Goal: Task Accomplishment & Management: Use online tool/utility

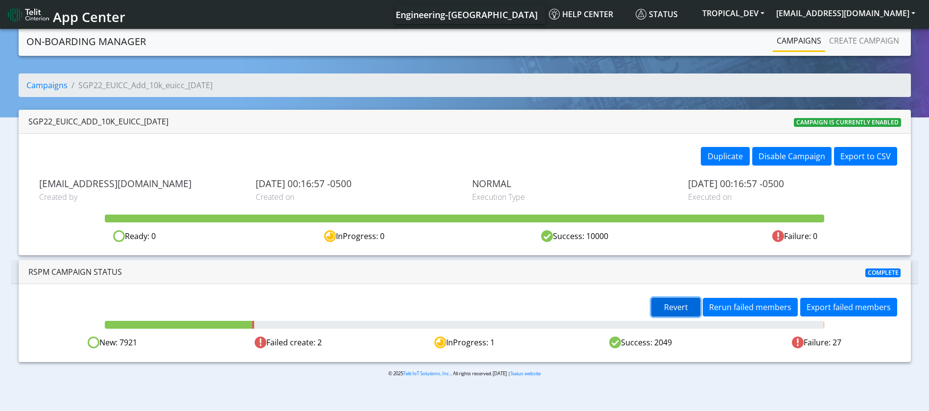
click at [680, 308] on span "Revert" at bounding box center [676, 307] width 24 height 11
click at [680, 306] on span "Revert" at bounding box center [676, 307] width 24 height 11
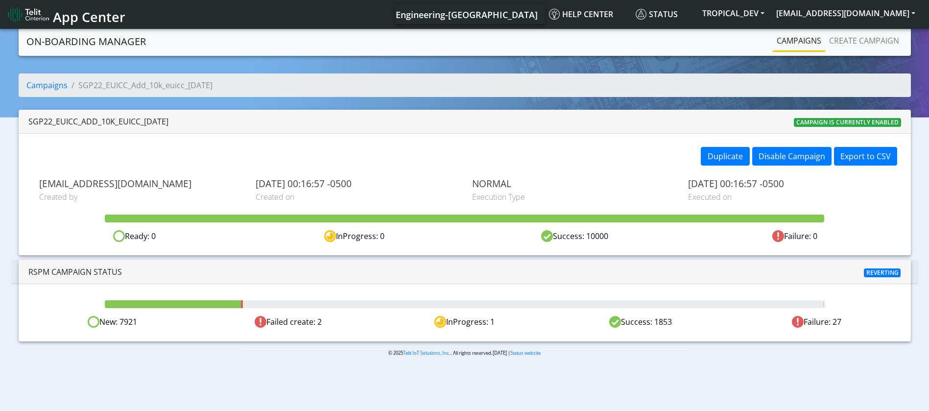
click at [638, 382] on body "App Center Engineering-[GEOGRAPHIC_DATA] Help center Status TROPICAL_DEV [EMAIL…" at bounding box center [464, 221] width 929 height 388
